Goal: Information Seeking & Learning: Check status

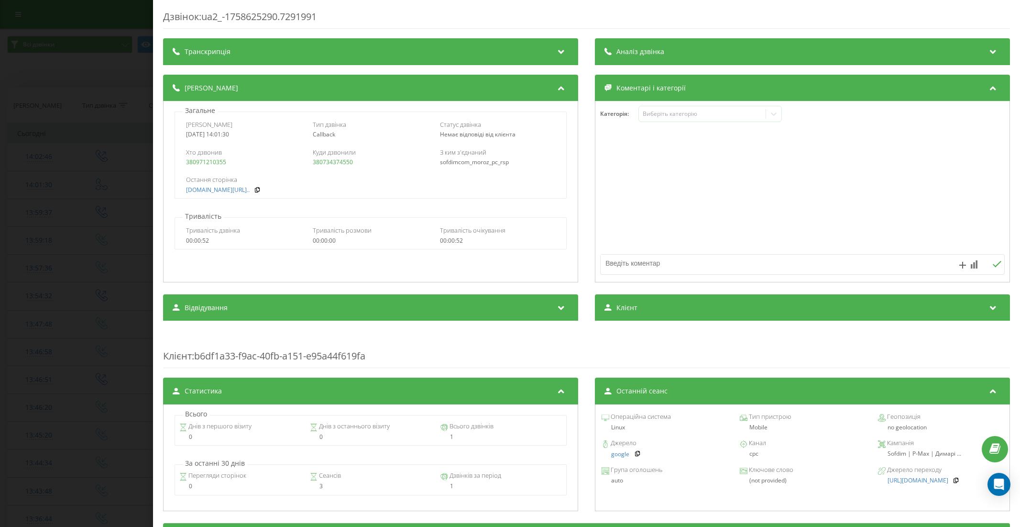
click at [72, 152] on div "Дзвінок : ua2_-1758625290.7291991 Транскрипція Для AI-аналізу майбутніх дзвінкі…" at bounding box center [510, 263] width 1020 height 527
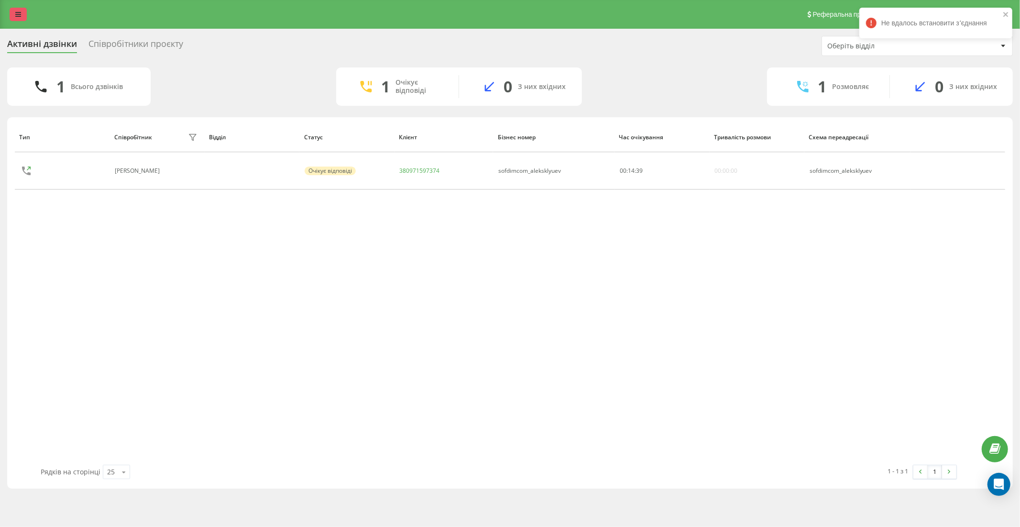
click at [11, 13] on link at bounding box center [18, 14] width 17 height 13
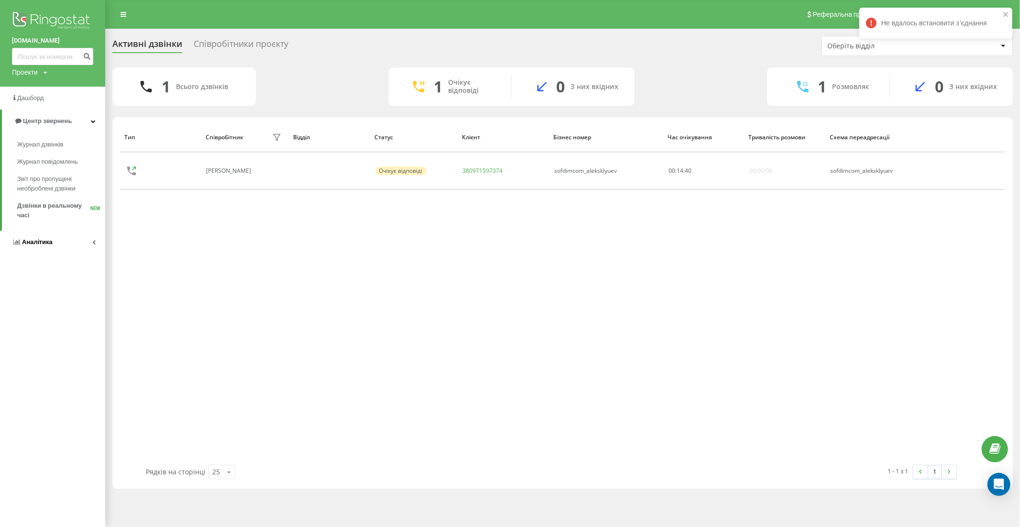
click at [45, 240] on span "Аналiтика" at bounding box center [37, 241] width 31 height 7
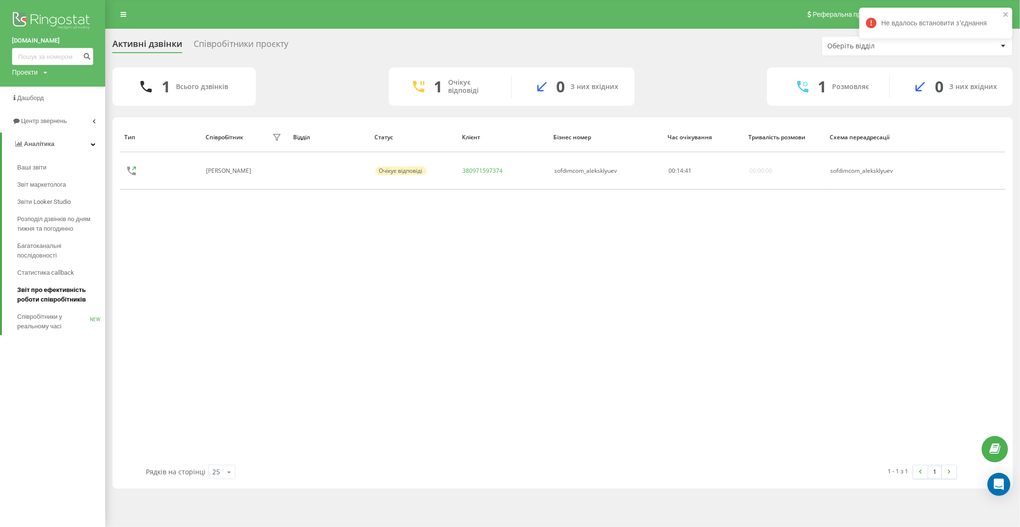
click at [51, 291] on span "Звіт про ефективність роботи співробітників" at bounding box center [58, 294] width 83 height 19
